Goal: Task Accomplishment & Management: Manage account settings

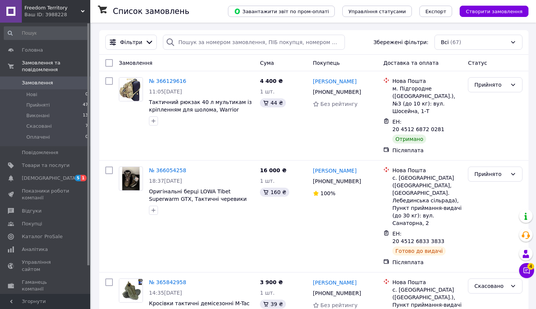
click at [77, 11] on span "Freedom Territory" at bounding box center [52, 8] width 56 height 7
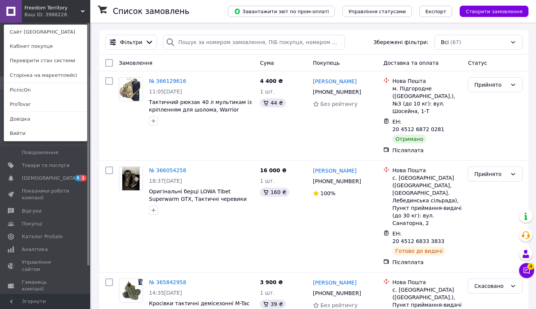
click at [25, 106] on link "ProTovar" at bounding box center [45, 104] width 83 height 14
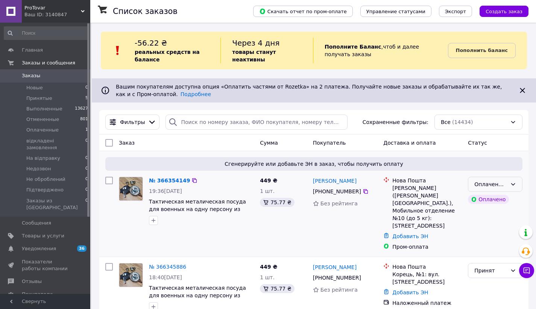
click at [503, 185] on div "Оплаченный" at bounding box center [491, 184] width 33 height 8
click at [495, 199] on li "Принят" at bounding box center [496, 200] width 54 height 14
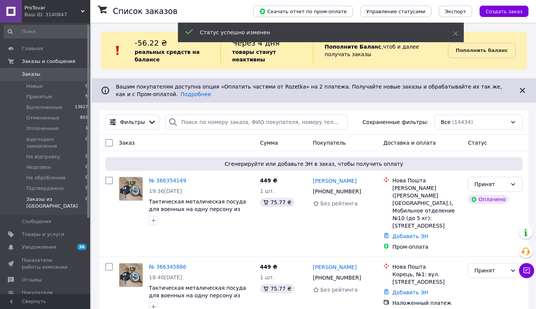
scroll to position [3, 0]
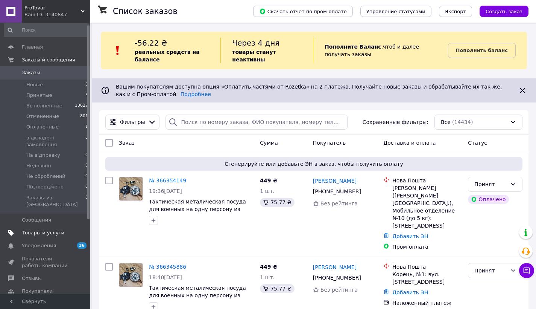
click at [54, 229] on span "Товары и услуги" at bounding box center [43, 232] width 43 height 7
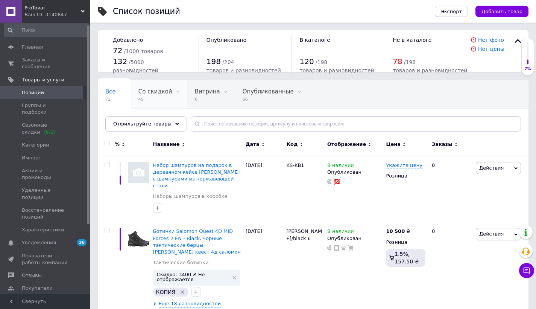
click at [149, 97] on span "49" at bounding box center [155, 99] width 34 height 6
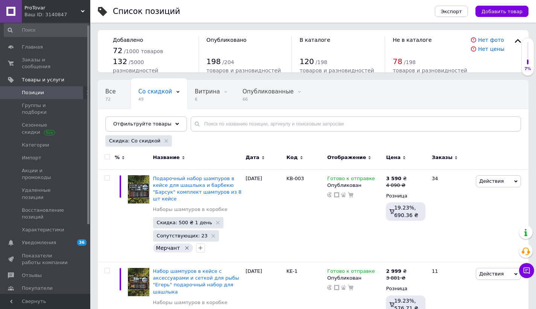
click at [105, 157] on input "checkbox" at bounding box center [107, 156] width 5 height 5
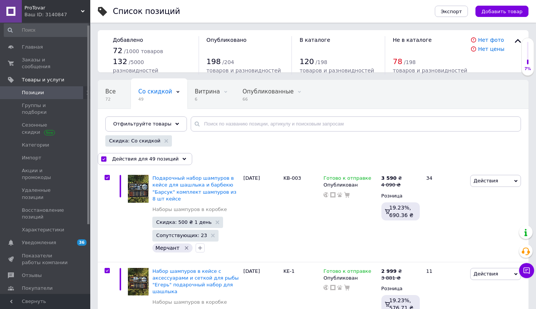
checkbox input "true"
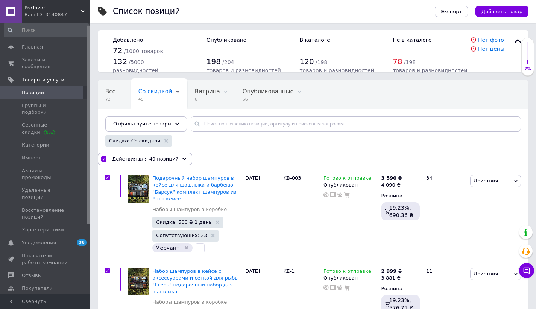
checkbox input "true"
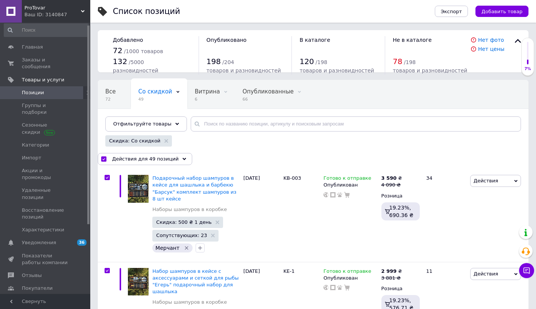
checkbox input "true"
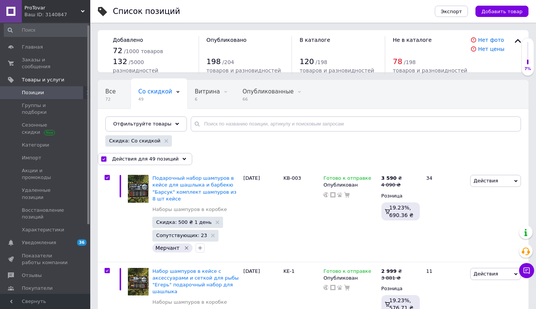
checkbox input "true"
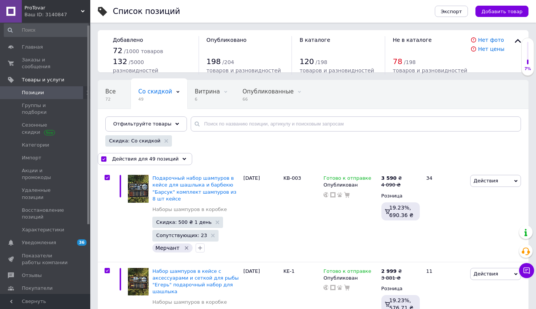
checkbox input "true"
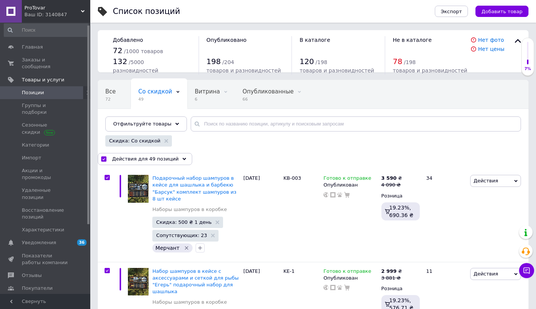
checkbox input "true"
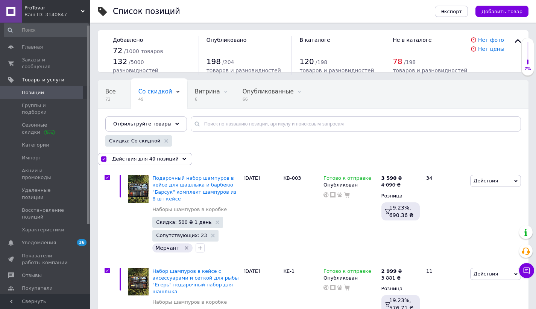
checkbox input "true"
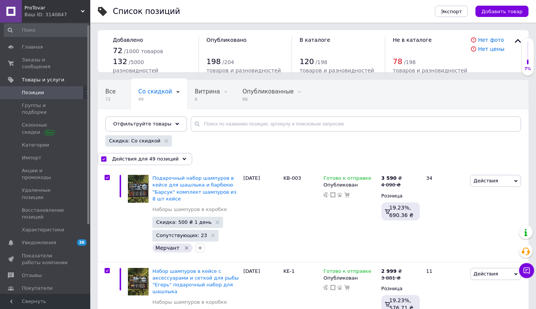
checkbox input "true"
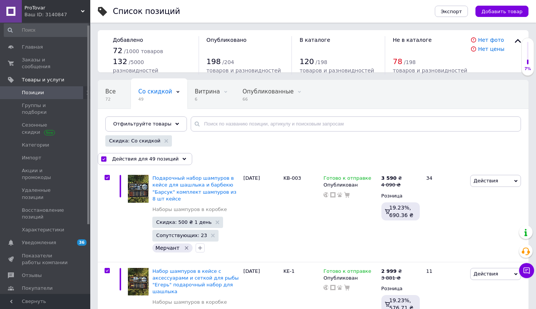
checkbox input "true"
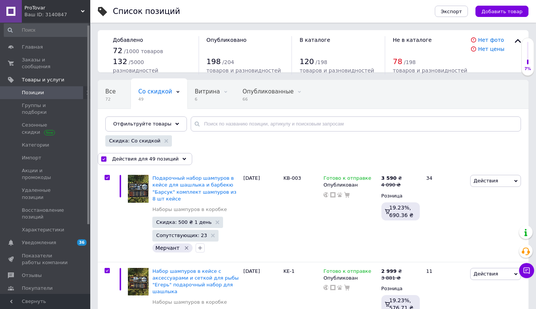
checkbox input "true"
click at [144, 159] on span "Действия для 49 позиций" at bounding box center [145, 158] width 67 height 7
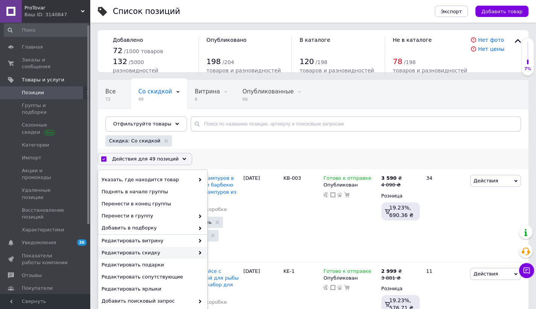
click at [158, 253] on span "Редактировать скидку" at bounding box center [148, 252] width 93 height 7
click at [169, 251] on span "Редактировать скидку" at bounding box center [148, 252] width 93 height 7
click at [175, 251] on span "Редактировать скидку" at bounding box center [148, 252] width 93 height 7
click at [181, 252] on span "Редактировать скидку" at bounding box center [148, 252] width 93 height 7
click at [189, 252] on span "Редактировать скидку" at bounding box center [148, 252] width 93 height 7
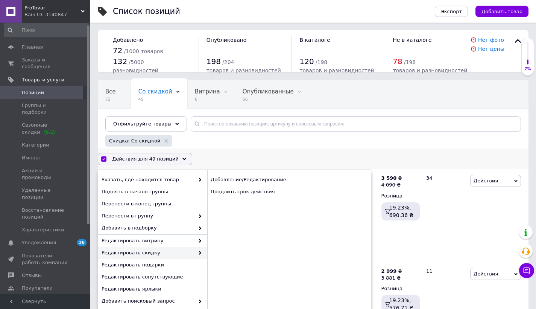
click at [189, 252] on span "Редактировать скидку" at bounding box center [148, 252] width 93 height 7
click at [236, 195] on div "Продлить срок действия" at bounding box center [289, 192] width 164 height 12
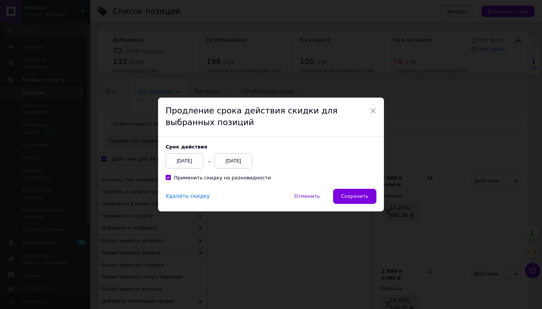
click at [233, 155] on div "[DATE]" at bounding box center [234, 160] width 38 height 15
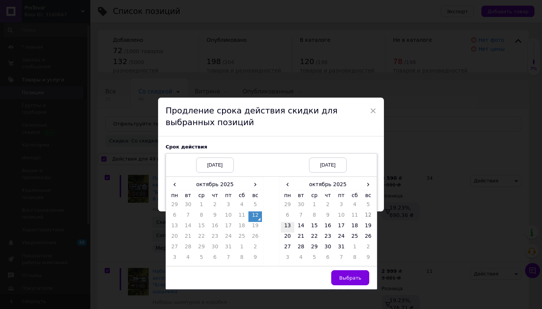
click at [288, 224] on td "13" at bounding box center [288, 227] width 14 height 11
click at [347, 282] on button "Выбрать" at bounding box center [350, 277] width 38 height 15
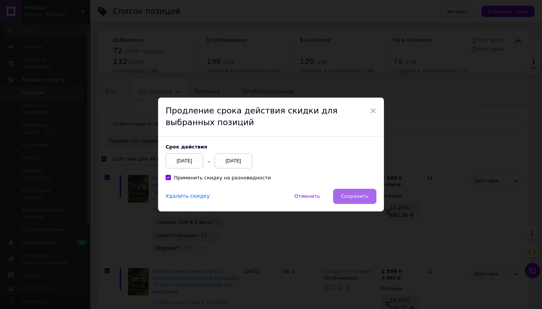
click at [346, 196] on span "Сохранить" at bounding box center [354, 196] width 27 height 6
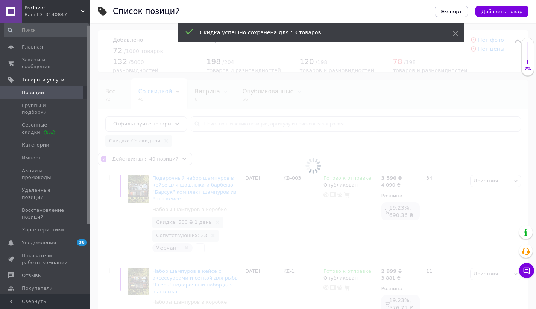
checkbox input "false"
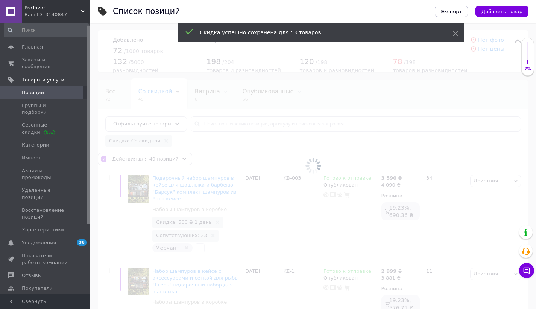
checkbox input "false"
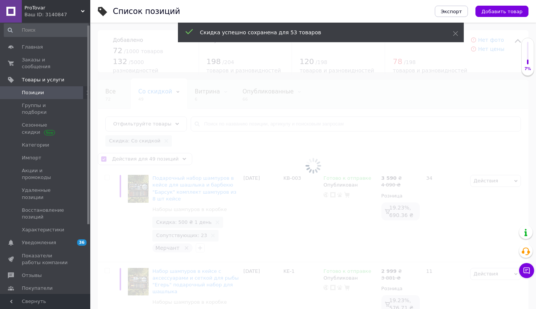
checkbox input "false"
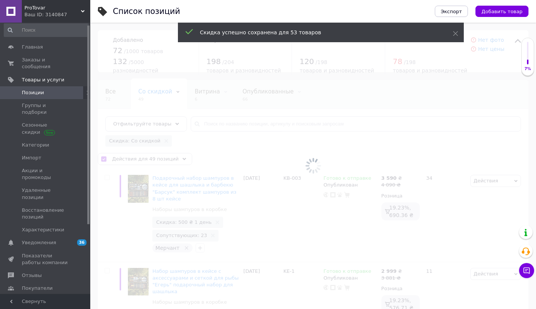
checkbox input "false"
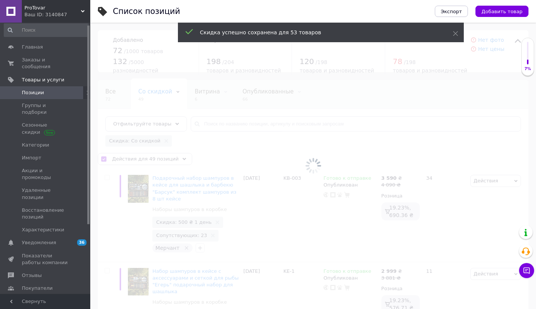
checkbox input "false"
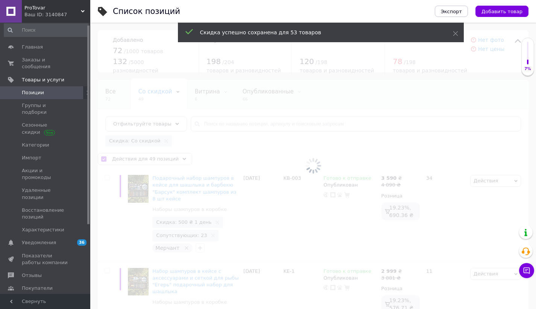
checkbox input "false"
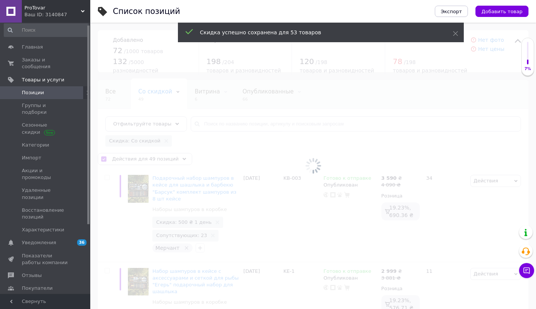
checkbox input "false"
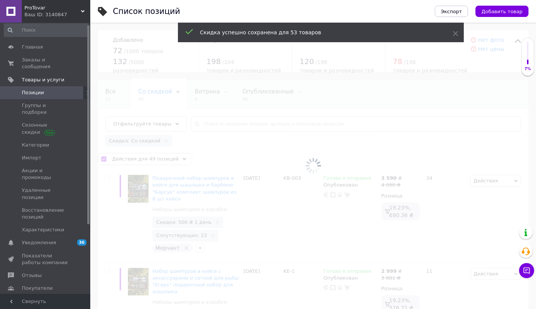
checkbox input "false"
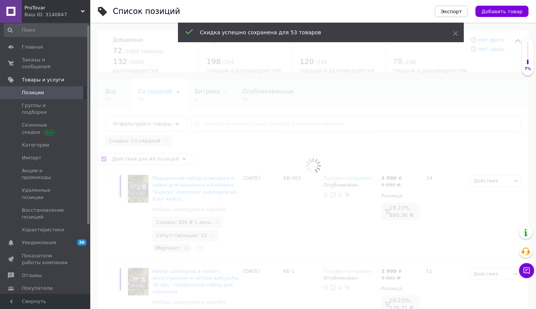
checkbox input "false"
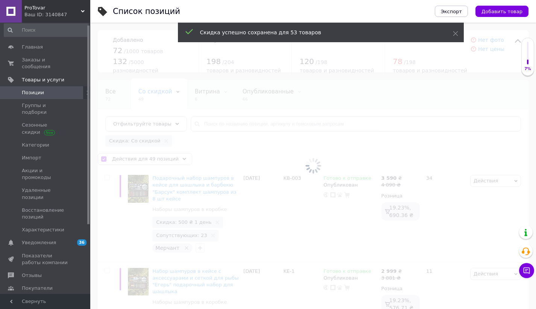
checkbox input "false"
